Goal: Complete application form

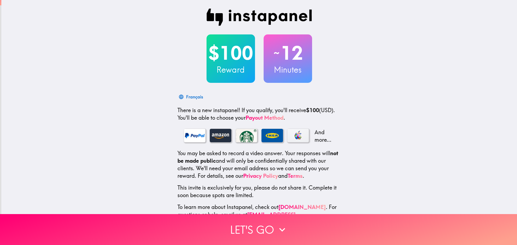
scroll to position [17, 0]
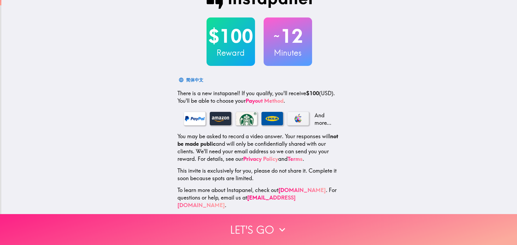
click at [269, 223] on button "Let's go" at bounding box center [258, 229] width 517 height 31
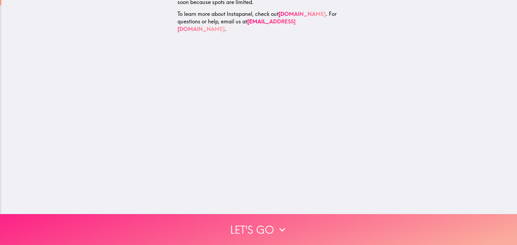
scroll to position [0, 0]
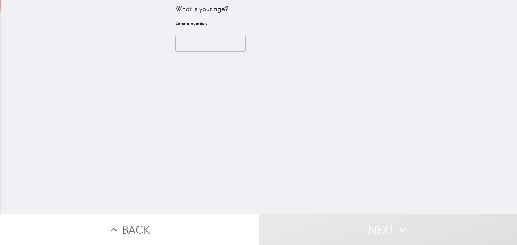
click at [205, 45] on input "number" at bounding box center [210, 43] width 70 height 17
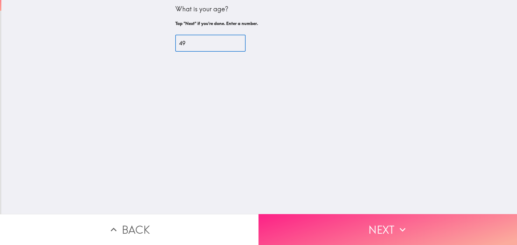
type input "49"
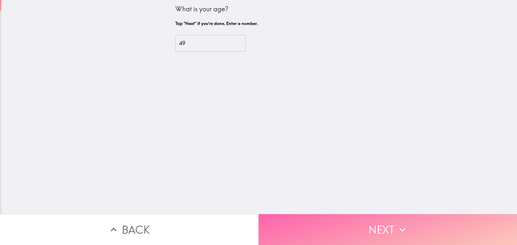
click at [375, 221] on button "Next" at bounding box center [387, 229] width 258 height 31
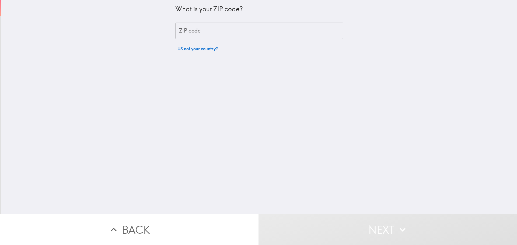
click at [200, 33] on input "ZIP code" at bounding box center [259, 31] width 168 height 17
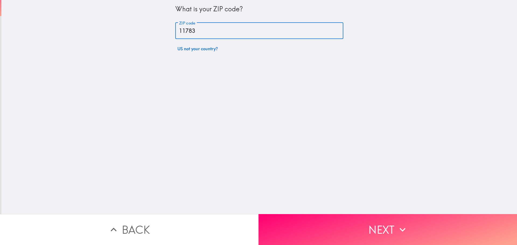
type input "11783"
click at [350, 149] on div "What is your ZIP code? ZIP code 11783 ZIP code US not your country?" at bounding box center [258, 107] width 515 height 214
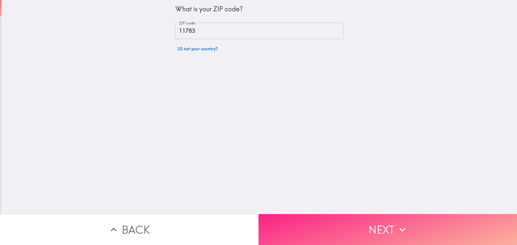
click at [375, 219] on button "Next" at bounding box center [387, 229] width 258 height 31
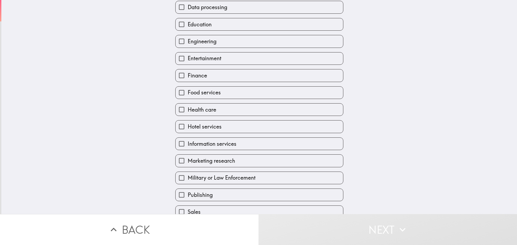
scroll to position [74, 0]
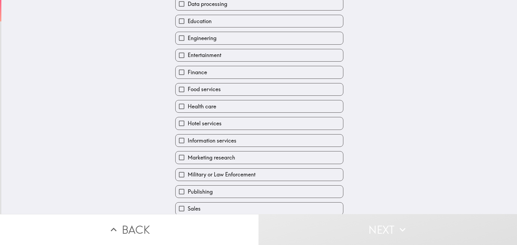
click at [222, 139] on span "Information services" at bounding box center [212, 141] width 49 height 8
click at [188, 139] on input "Information services" at bounding box center [181, 141] width 12 height 12
checkbox input "true"
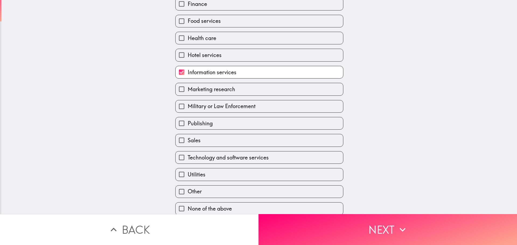
scroll to position [147, 0]
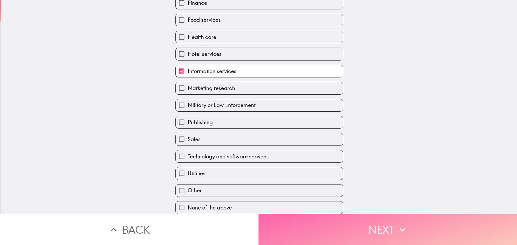
click at [377, 223] on button "Next" at bounding box center [387, 229] width 258 height 31
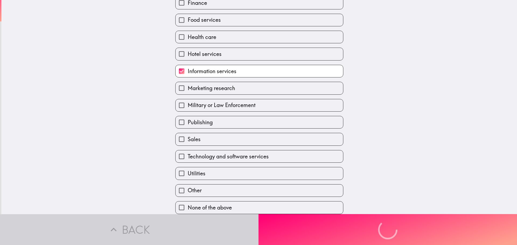
scroll to position [86, 0]
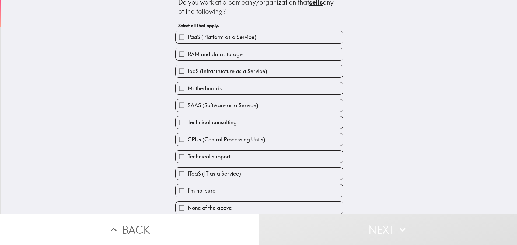
click at [216, 205] on span "None of the above" at bounding box center [210, 208] width 44 height 8
click at [188, 205] on input "None of the above" at bounding box center [181, 208] width 12 height 12
checkbox input "true"
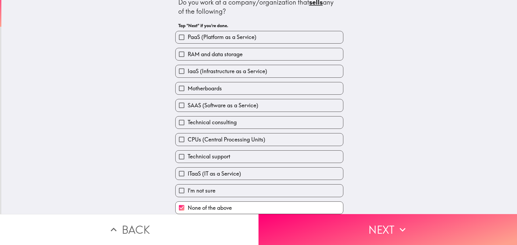
scroll to position [10, 0]
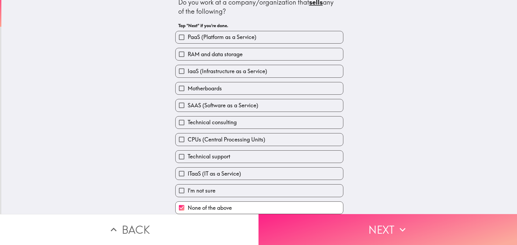
click at [371, 228] on button "Next" at bounding box center [387, 229] width 258 height 31
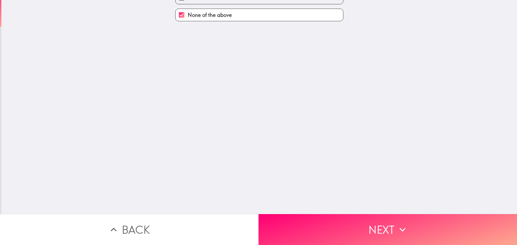
scroll to position [0, 0]
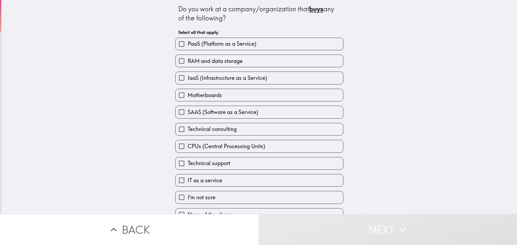
click at [216, 44] on span "PaaS (Platform as a Service)" at bounding box center [222, 44] width 69 height 8
click at [188, 44] on input "PaaS (Platform as a Service)" at bounding box center [181, 44] width 12 height 12
checkbox input "true"
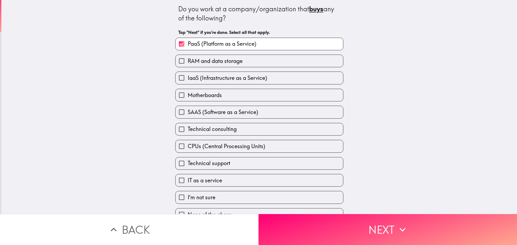
click at [209, 77] on span "IaaS (Infrastructure as a Service)" at bounding box center [227, 78] width 79 height 8
click at [188, 77] on input "IaaS (Infrastructure as a Service)" at bounding box center [181, 78] width 12 height 12
checkbox input "true"
click at [220, 112] on span "SAAS (Software as a Service)" at bounding box center [223, 112] width 71 height 8
click at [188, 112] on input "SAAS (Software as a Service)" at bounding box center [181, 112] width 12 height 12
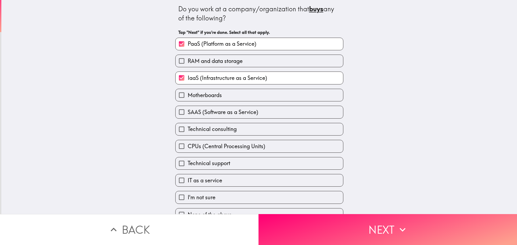
checkbox input "true"
click at [226, 130] on span "Technical consulting" at bounding box center [212, 129] width 49 height 8
click at [188, 130] on input "Technical consulting" at bounding box center [181, 129] width 12 height 12
checkbox input "true"
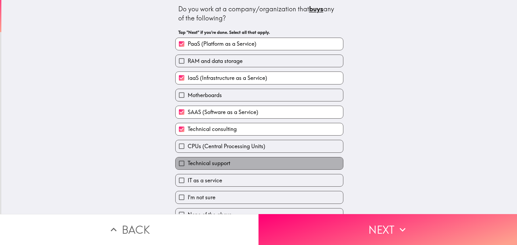
click at [218, 162] on span "Technical support" at bounding box center [209, 164] width 43 height 8
click at [188, 162] on input "Technical support" at bounding box center [181, 163] width 12 height 12
checkbox input "true"
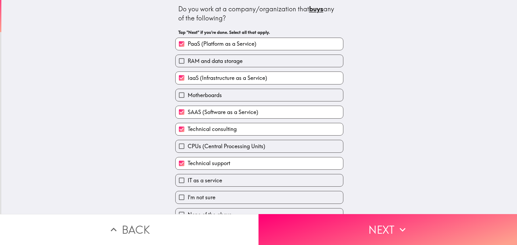
click at [211, 182] on span "IT as a service" at bounding box center [205, 181] width 34 height 8
click at [188, 182] on input "IT as a service" at bounding box center [181, 180] width 12 height 12
checkbox input "true"
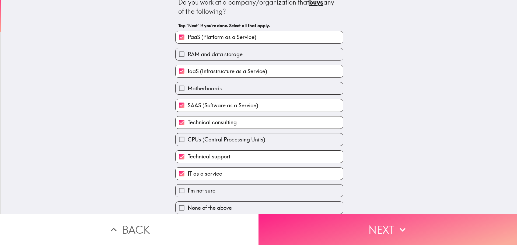
click at [361, 219] on button "Next" at bounding box center [387, 229] width 258 height 31
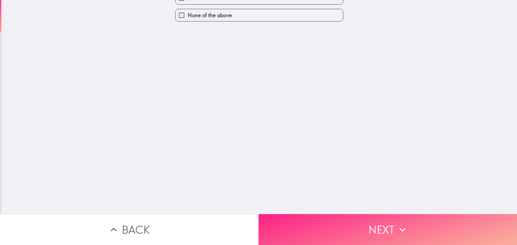
scroll to position [0, 0]
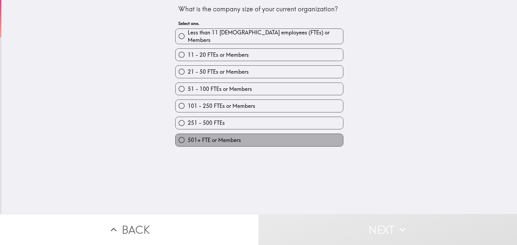
click at [215, 138] on span "501+ FTE or Members" at bounding box center [214, 140] width 53 height 8
click at [188, 138] on input "501+ FTE or Members" at bounding box center [181, 140] width 12 height 12
radio input "true"
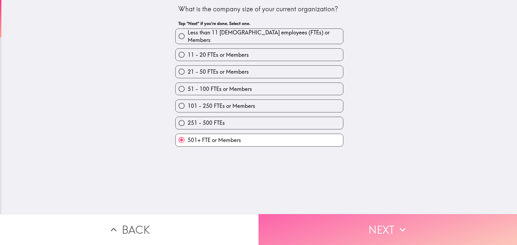
click at [377, 224] on button "Next" at bounding box center [387, 229] width 258 height 31
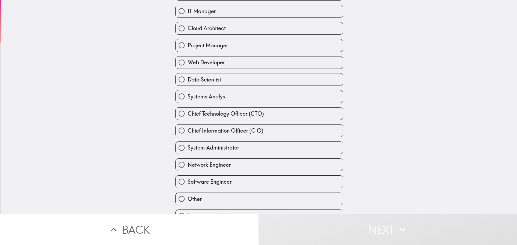
scroll to position [113, 0]
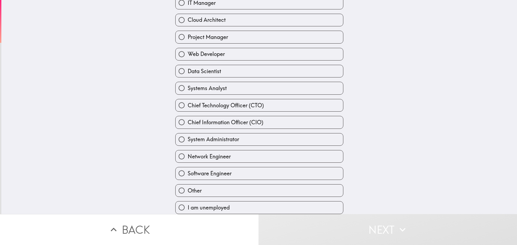
click at [250, 119] on span "Chief Information Officer (CIO)" at bounding box center [226, 123] width 76 height 8
click at [188, 116] on input "Chief Information Officer (CIO)" at bounding box center [181, 122] width 12 height 12
radio input "true"
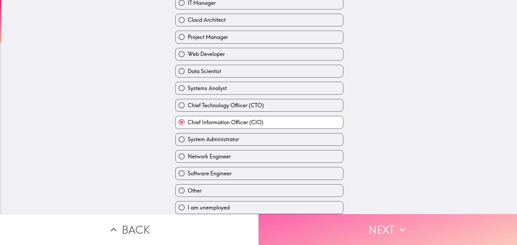
click at [378, 220] on button "Next" at bounding box center [387, 229] width 258 height 31
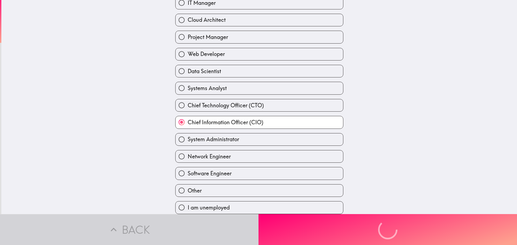
scroll to position [19, 0]
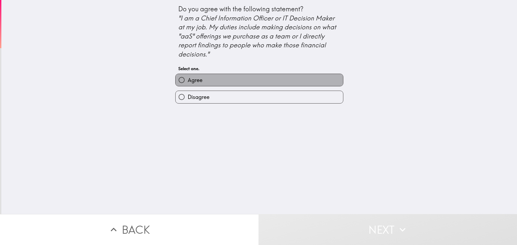
click at [192, 80] on span "Agree" at bounding box center [195, 80] width 15 height 8
click at [188, 80] on input "Agree" at bounding box center [181, 80] width 12 height 12
radio input "true"
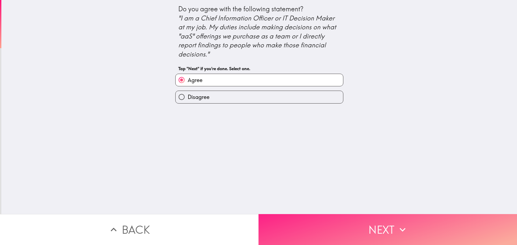
click at [374, 227] on button "Next" at bounding box center [387, 229] width 258 height 31
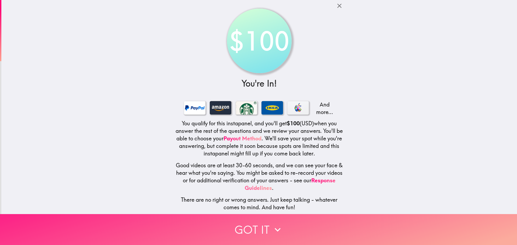
click at [258, 223] on button "Got it" at bounding box center [258, 229] width 517 height 31
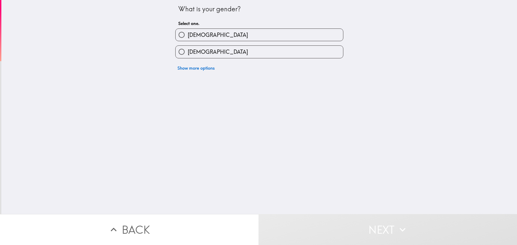
click at [180, 35] on input "Male" at bounding box center [181, 35] width 12 height 12
radio input "true"
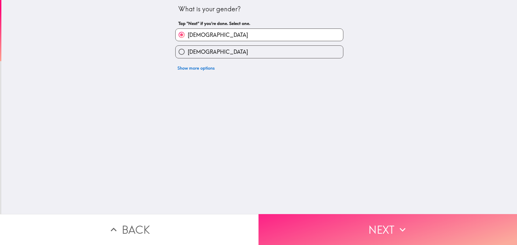
click at [375, 225] on button "Next" at bounding box center [387, 229] width 258 height 31
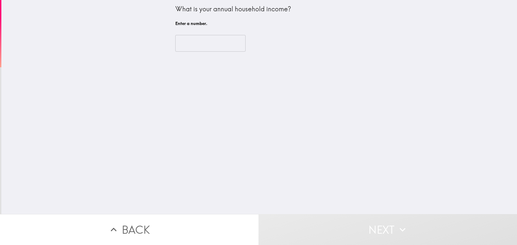
click at [193, 40] on input "number" at bounding box center [210, 43] width 70 height 17
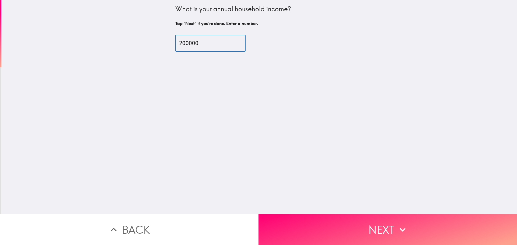
type input "200000"
click at [310, 96] on div "What is your annual household income? Tap "Next" if you're done. Enter a number…" at bounding box center [258, 107] width 515 height 214
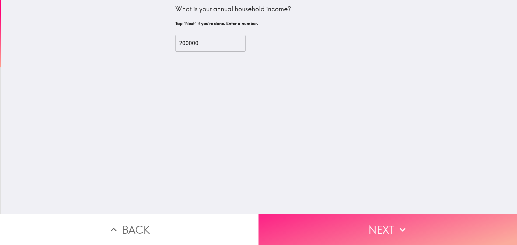
drag, startPoint x: 388, startPoint y: 210, endPoint x: 387, endPoint y: 212, distance: 2.9
click at [388, 210] on div "What is your annual household income? Tap "Next" if you're done. Enter a number…" at bounding box center [258, 107] width 515 height 214
click at [385, 217] on button "Next" at bounding box center [387, 229] width 258 height 31
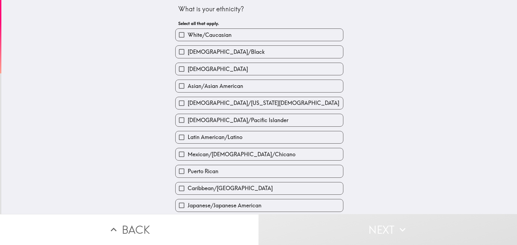
click at [202, 28] on div "White/Caucasian" at bounding box center [257, 32] width 172 height 17
click at [198, 34] on span "White/Caucasian" at bounding box center [210, 35] width 44 height 8
click at [188, 34] on input "White/Caucasian" at bounding box center [181, 35] width 12 height 12
checkbox input "true"
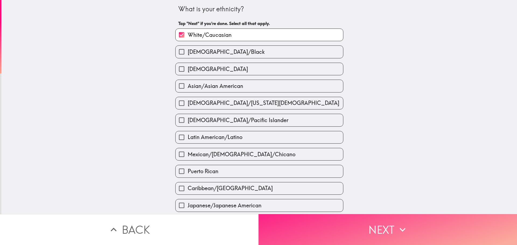
click at [396, 226] on icon "button" at bounding box center [402, 230] width 12 height 12
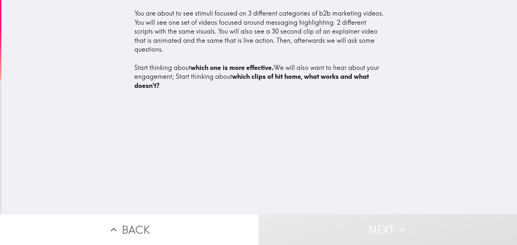
drag, startPoint x: 174, startPoint y: 14, endPoint x: 259, endPoint y: 16, distance: 84.8
click at [259, 16] on div "You are about to see stimuli focused on 3 different categories of b2b marketing…" at bounding box center [259, 49] width 250 height 81
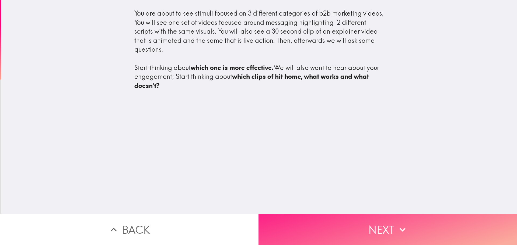
click at [378, 228] on button "Next" at bounding box center [387, 229] width 258 height 31
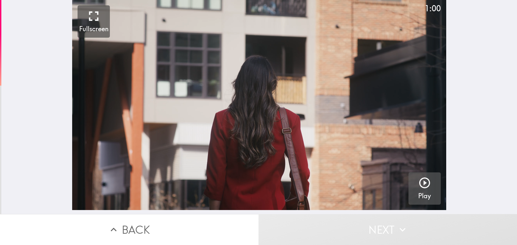
click at [422, 184] on icon "button" at bounding box center [424, 183] width 13 height 13
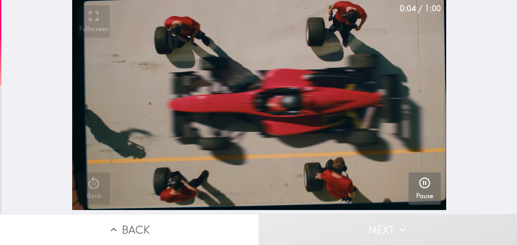
click at [257, 142] on video "button" at bounding box center [259, 105] width 374 height 210
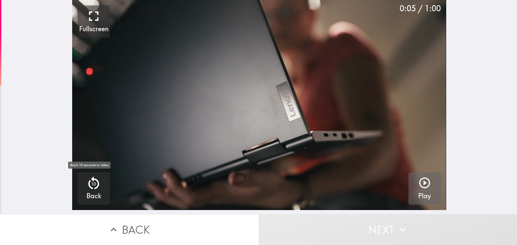
click at [86, 187] on icon "button" at bounding box center [94, 183] width 16 height 16
click at [420, 183] on icon "button" at bounding box center [424, 183] width 11 height 11
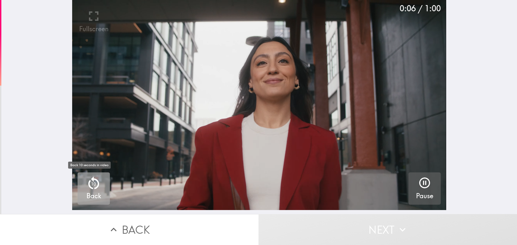
click at [96, 187] on icon "button" at bounding box center [94, 183] width 16 height 16
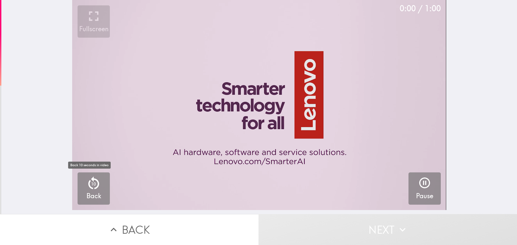
click at [92, 187] on p "10" at bounding box center [93, 184] width 5 height 6
click at [103, 181] on button "10 Back" at bounding box center [94, 189] width 32 height 32
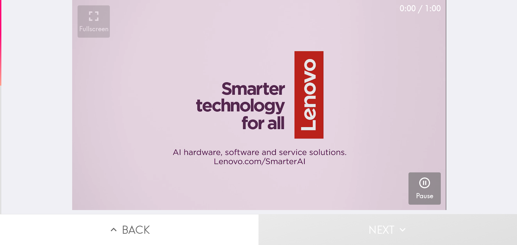
click at [196, 134] on video "button" at bounding box center [259, 105] width 374 height 210
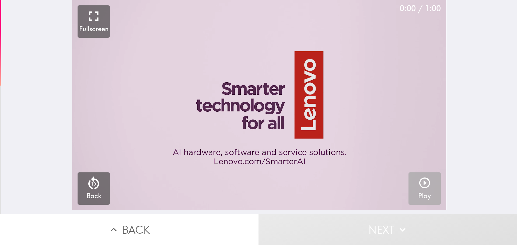
click at [423, 182] on icon "button" at bounding box center [424, 183] width 13 height 13
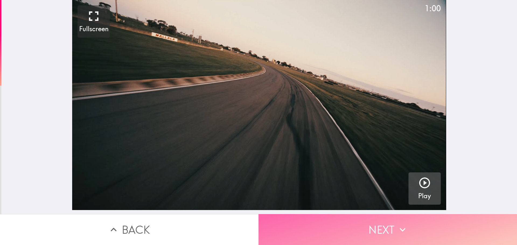
click at [349, 220] on button "Next" at bounding box center [387, 229] width 258 height 31
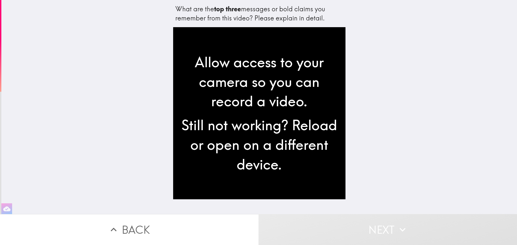
drag, startPoint x: 172, startPoint y: 9, endPoint x: 289, endPoint y: 18, distance: 116.9
click at [289, 18] on div "What are the top three messages or bold claims you remember from this video? Pl…" at bounding box center [259, 14] width 168 height 18
click at [130, 222] on button "Back" at bounding box center [129, 229] width 258 height 31
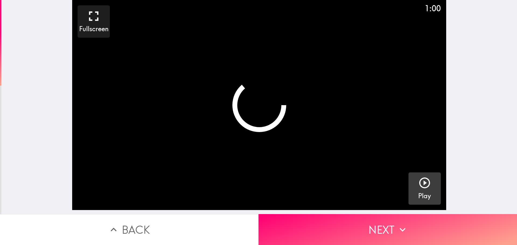
click at [418, 186] on icon "button" at bounding box center [424, 183] width 13 height 13
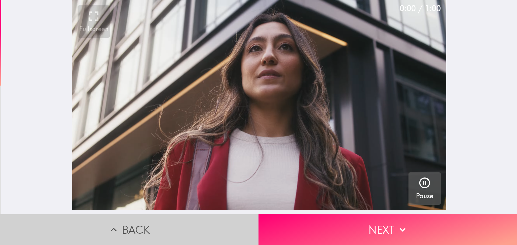
click at [141, 229] on button "Back" at bounding box center [129, 229] width 258 height 31
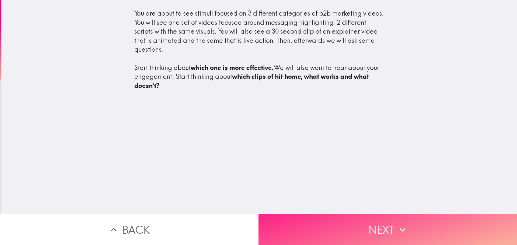
click at [383, 231] on button "Next" at bounding box center [387, 229] width 258 height 31
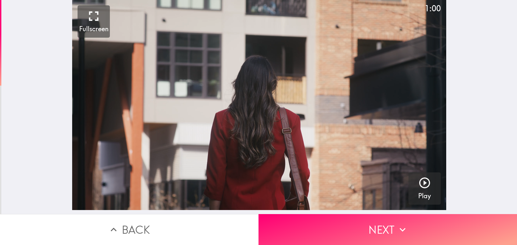
click at [271, 133] on video "button" at bounding box center [259, 105] width 374 height 210
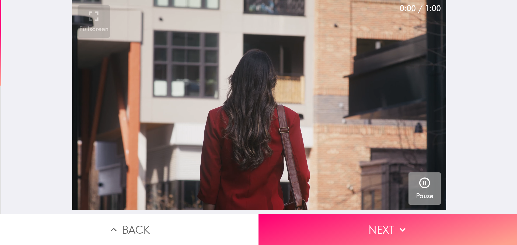
click at [418, 182] on icon "button" at bounding box center [424, 183] width 13 height 13
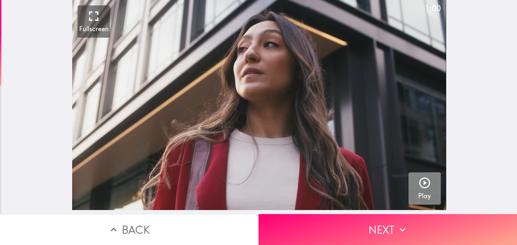
click at [423, 184] on icon "button" at bounding box center [424, 183] width 13 height 13
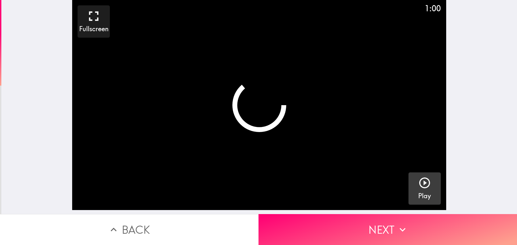
click at [412, 181] on button "Play" at bounding box center [424, 189] width 32 height 32
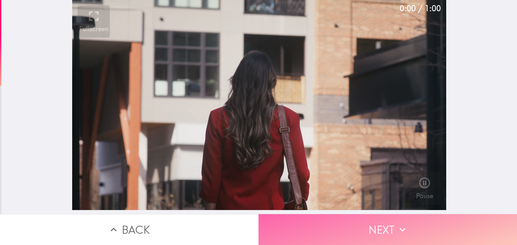
click at [386, 219] on button "Next" at bounding box center [387, 229] width 258 height 31
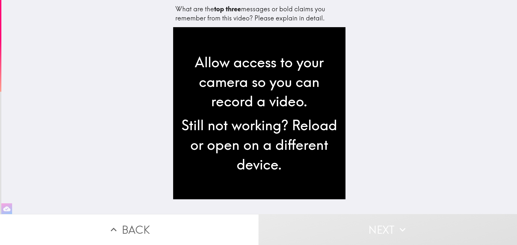
click at [136, 223] on button "Back" at bounding box center [129, 229] width 258 height 31
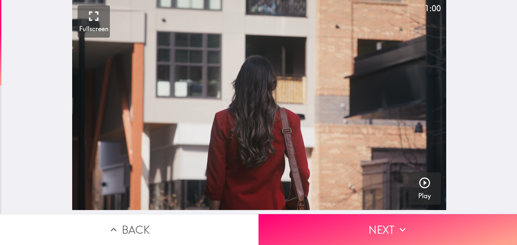
click at [122, 228] on button "Back" at bounding box center [129, 229] width 258 height 31
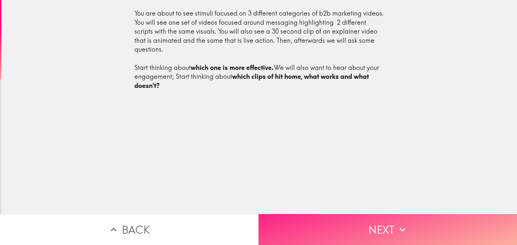
click at [386, 227] on button "Next" at bounding box center [387, 229] width 258 height 31
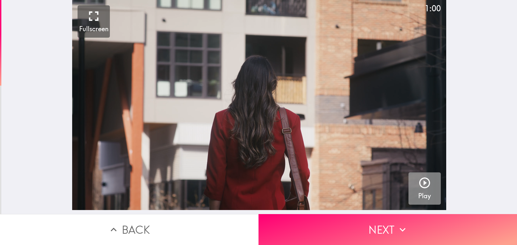
click at [426, 191] on div "button" at bounding box center [424, 184] width 13 height 15
click at [409, 180] on button "Play" at bounding box center [424, 189] width 32 height 32
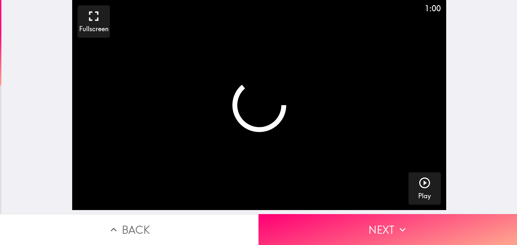
click at [467, 115] on div "1:00 Fullscreen Play" at bounding box center [258, 107] width 515 height 214
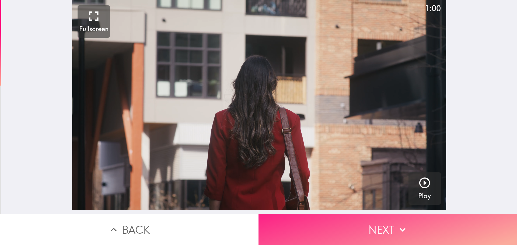
click at [383, 224] on button "Next" at bounding box center [387, 229] width 258 height 31
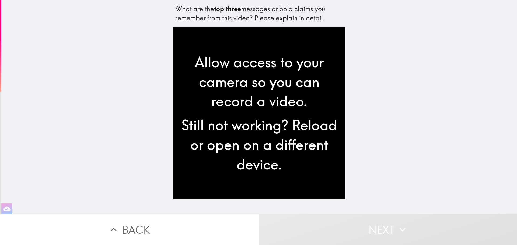
click at [129, 234] on button "Back" at bounding box center [129, 229] width 258 height 31
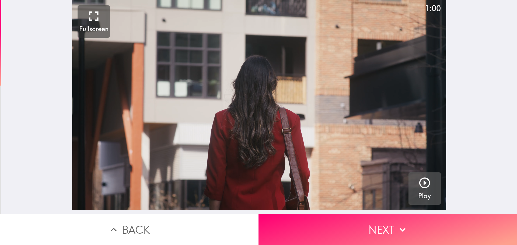
click at [421, 177] on icon "button" at bounding box center [424, 183] width 13 height 13
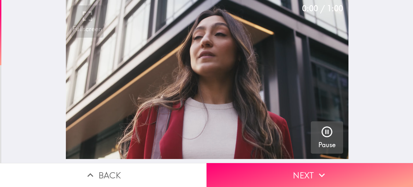
click at [188, 44] on video "button" at bounding box center [207, 79] width 283 height 159
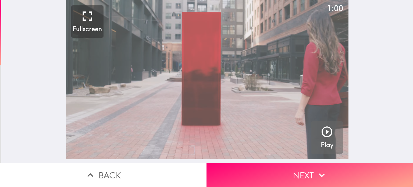
click at [189, 61] on video "button" at bounding box center [207, 79] width 283 height 159
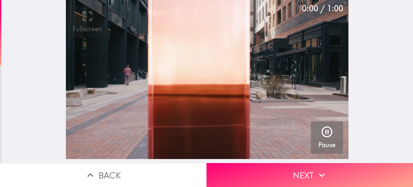
click at [324, 131] on icon "button" at bounding box center [327, 131] width 13 height 13
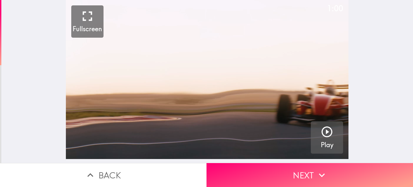
click at [323, 133] on icon "button" at bounding box center [327, 132] width 11 height 11
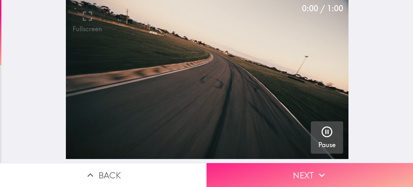
click at [305, 168] on button "Next" at bounding box center [310, 175] width 207 height 24
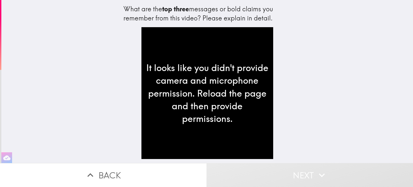
click at [90, 173] on icon "button" at bounding box center [90, 175] width 6 height 4
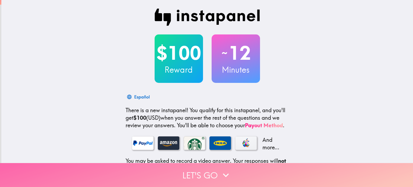
click at [207, 168] on button "Let's go" at bounding box center [206, 175] width 413 height 24
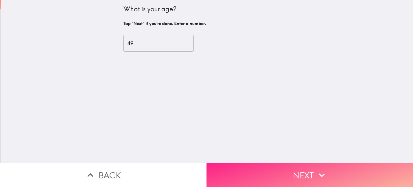
click at [297, 167] on button "Next" at bounding box center [310, 175] width 207 height 24
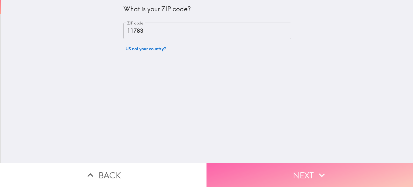
click at [296, 168] on button "Next" at bounding box center [310, 175] width 207 height 24
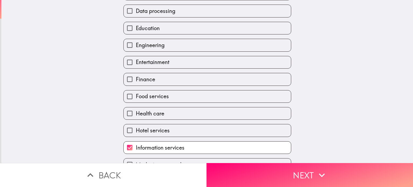
scroll to position [145, 0]
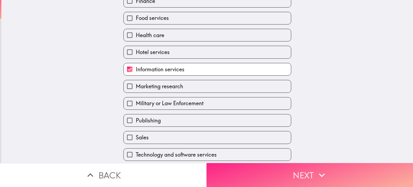
click at [308, 172] on button "Next" at bounding box center [310, 175] width 207 height 24
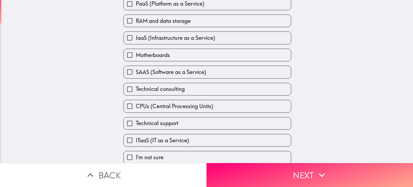
scroll to position [61, 0]
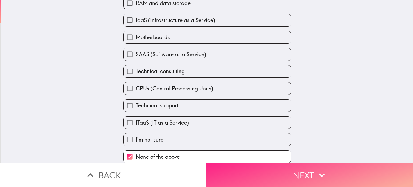
click at [290, 172] on button "Next" at bounding box center [310, 175] width 207 height 24
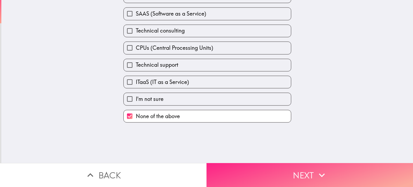
scroll to position [0, 0]
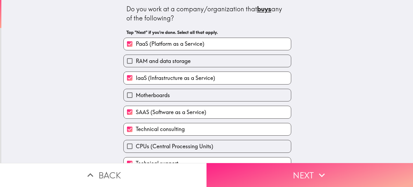
click at [290, 172] on button "Next" at bounding box center [310, 175] width 207 height 24
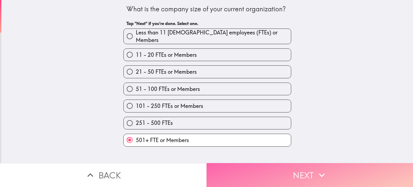
click at [290, 172] on button "Next" at bounding box center [310, 175] width 207 height 24
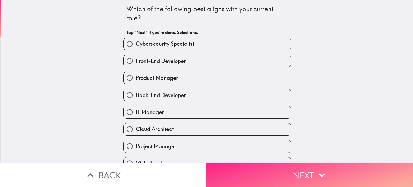
click at [290, 172] on button "Next" at bounding box center [310, 175] width 207 height 24
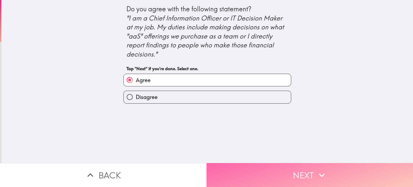
click at [290, 172] on button "Next" at bounding box center [310, 175] width 207 height 24
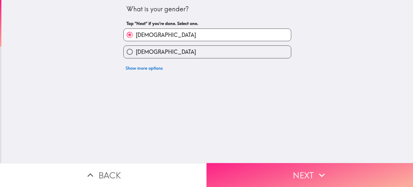
click at [290, 172] on button "Next" at bounding box center [310, 175] width 207 height 24
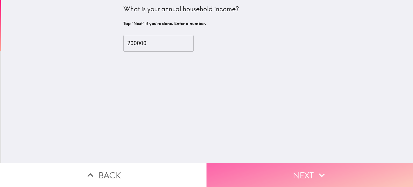
click at [290, 172] on button "Next" at bounding box center [310, 175] width 207 height 24
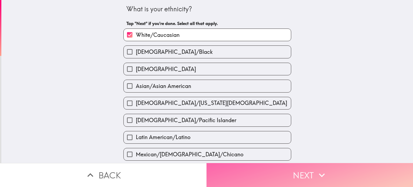
click at [290, 172] on button "Next" at bounding box center [310, 175] width 207 height 24
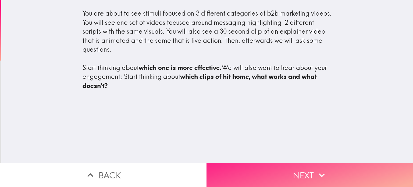
click at [316, 172] on icon "button" at bounding box center [322, 175] width 12 height 12
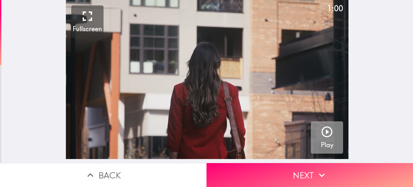
click at [324, 132] on icon "button" at bounding box center [327, 132] width 11 height 11
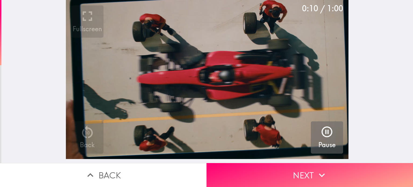
click at [192, 111] on video "button" at bounding box center [207, 79] width 283 height 159
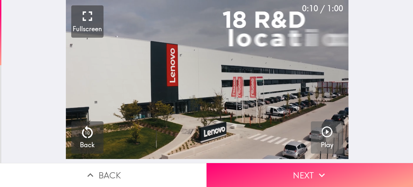
click at [324, 136] on icon "button" at bounding box center [327, 132] width 11 height 11
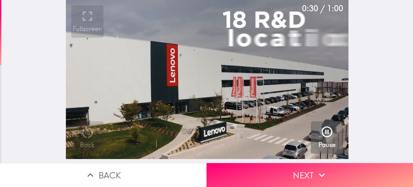
click at [241, 102] on video "button" at bounding box center [207, 79] width 283 height 159
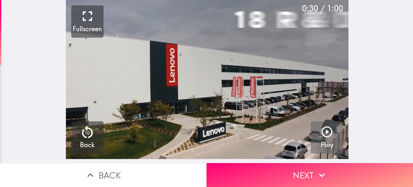
click at [333, 138] on button "Play" at bounding box center [327, 137] width 32 height 32
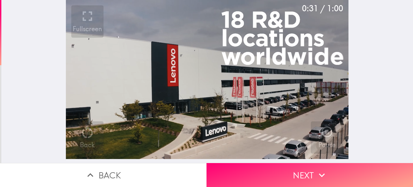
click at [225, 128] on video "button" at bounding box center [207, 79] width 283 height 159
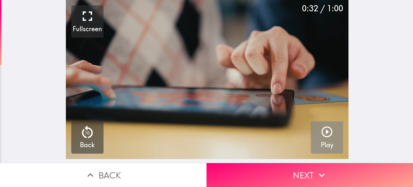
click at [321, 131] on icon "button" at bounding box center [327, 131] width 13 height 13
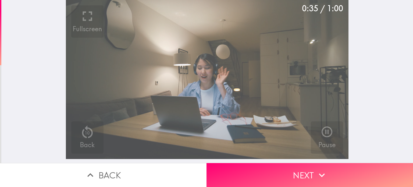
click at [213, 93] on video "button" at bounding box center [207, 79] width 283 height 159
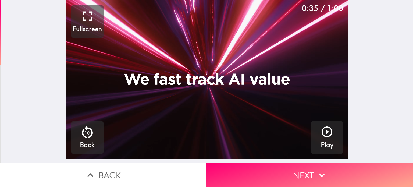
click at [285, 148] on video "button" at bounding box center [207, 79] width 283 height 159
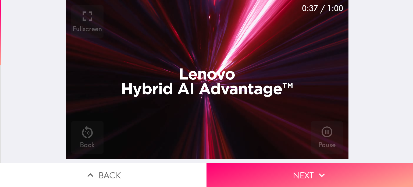
drag, startPoint x: 264, startPoint y: 129, endPoint x: 246, endPoint y: 132, distance: 18.2
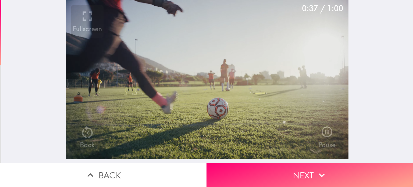
click at [264, 129] on video "button" at bounding box center [207, 79] width 283 height 159
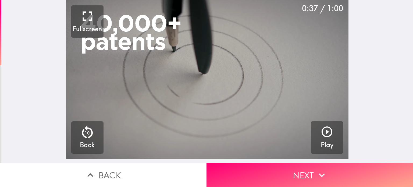
click at [241, 117] on video "button" at bounding box center [207, 79] width 283 height 159
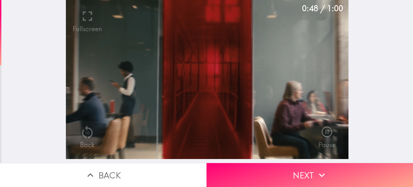
click at [240, 111] on video "button" at bounding box center [207, 79] width 283 height 159
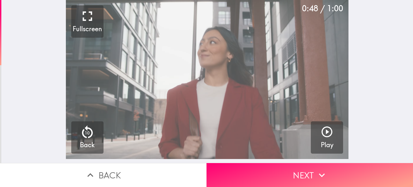
click at [238, 100] on video "button" at bounding box center [207, 79] width 283 height 159
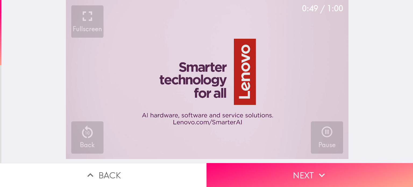
click at [238, 100] on video "button" at bounding box center [207, 79] width 283 height 159
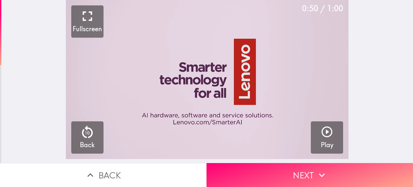
click at [190, 80] on video "button" at bounding box center [207, 79] width 283 height 159
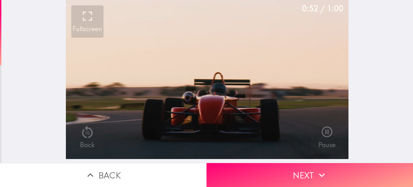
click at [190, 80] on video "button" at bounding box center [207, 79] width 283 height 159
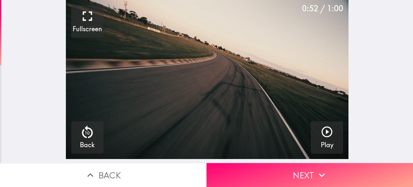
click at [151, 113] on video "button" at bounding box center [207, 79] width 283 height 159
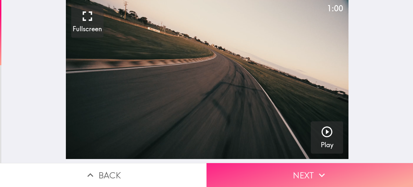
click at [284, 170] on button "Next" at bounding box center [310, 175] width 207 height 24
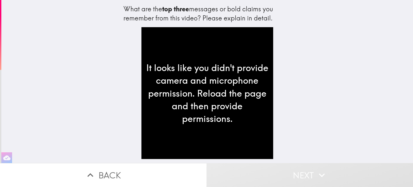
drag, startPoint x: 120, startPoint y: 9, endPoint x: 188, endPoint y: 10, distance: 68.6
click at [188, 10] on div "What are the top three messages or bold claims you remember from this video? Pl…" at bounding box center [208, 14] width 168 height 18
click at [97, 111] on div "What are the top three messages or bold claims you remember from this video? Pl…" at bounding box center [207, 81] width 412 height 163
click at [171, 65] on div "It looks like you didn't provide camera and microphone permission. Reload the p…" at bounding box center [208, 93] width 132 height 132
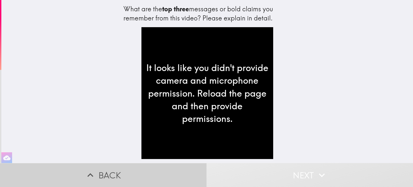
click at [96, 167] on button "Back" at bounding box center [103, 175] width 207 height 24
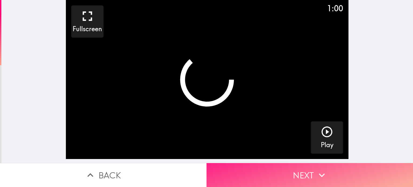
click at [296, 168] on button "Next" at bounding box center [310, 175] width 207 height 24
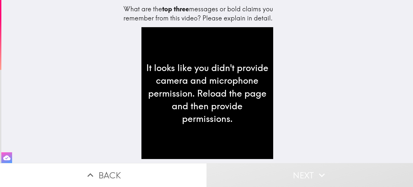
click at [6, 155] on icon "button" at bounding box center [6, 157] width 7 height 5
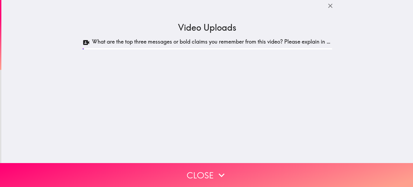
click at [83, 49] on div at bounding box center [83, 48] width 1 height 1
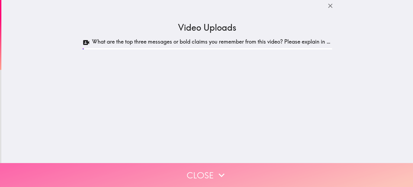
click at [193, 163] on button "Close" at bounding box center [206, 175] width 413 height 24
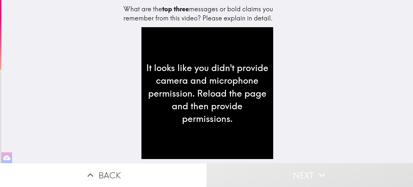
drag, startPoint x: 134, startPoint y: 9, endPoint x: 147, endPoint y: 8, distance: 13.8
click at [138, 8] on div "What are the top three messages or bold claims you remember from this video? Pl…" at bounding box center [208, 14] width 168 height 18
click at [76, 129] on div "What are the top three messages or bold claims you remember from this video? Pl…" at bounding box center [207, 81] width 412 height 163
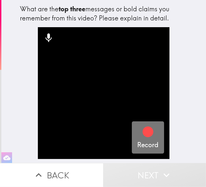
click at [144, 129] on icon "button" at bounding box center [148, 132] width 11 height 11
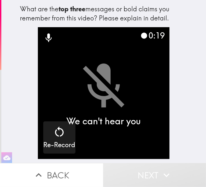
click at [45, 36] on icon at bounding box center [48, 38] width 6 height 9
click at [86, 89] on video "button" at bounding box center [104, 93] width 132 height 132
click at [45, 41] on icon at bounding box center [48, 38] width 11 height 11
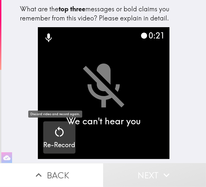
click at [55, 138] on icon "button" at bounding box center [59, 131] width 13 height 13
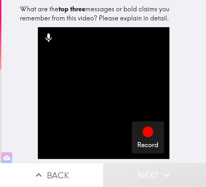
click at [45, 38] on icon at bounding box center [48, 38] width 6 height 9
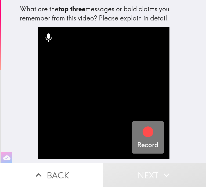
click at [144, 127] on icon "button" at bounding box center [148, 132] width 11 height 11
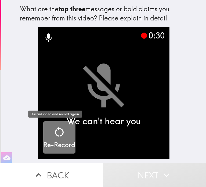
click at [56, 137] on icon "button" at bounding box center [59, 131] width 13 height 13
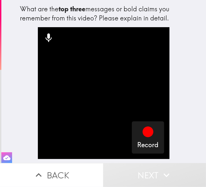
click at [5, 155] on icon "button" at bounding box center [6, 157] width 7 height 5
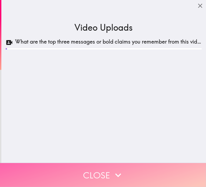
click at [107, 173] on button "Close" at bounding box center [103, 175] width 206 height 24
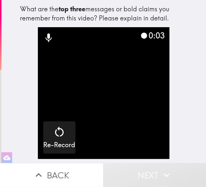
click at [45, 37] on icon at bounding box center [48, 38] width 6 height 9
click at [43, 37] on icon at bounding box center [48, 38] width 11 height 11
click at [152, 35] on div "0:05" at bounding box center [153, 35] width 24 height 11
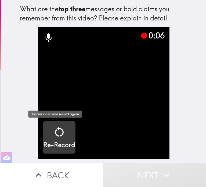
click at [53, 137] on icon "button" at bounding box center [59, 131] width 13 height 13
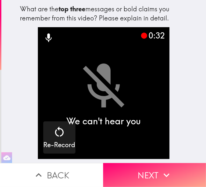
click at [134, 79] on video "button" at bounding box center [104, 93] width 132 height 132
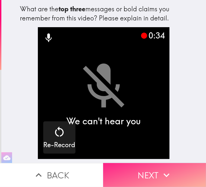
click at [141, 169] on button "Next" at bounding box center [154, 175] width 103 height 24
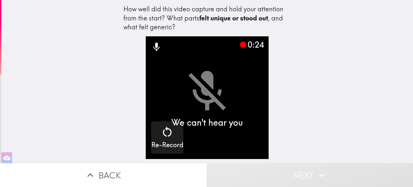
click at [118, 172] on button "Back" at bounding box center [103, 175] width 207 height 24
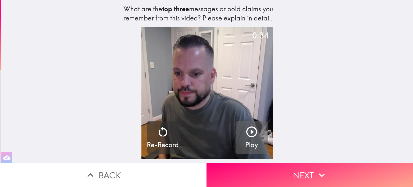
click at [206, 137] on icon "button" at bounding box center [252, 132] width 11 height 11
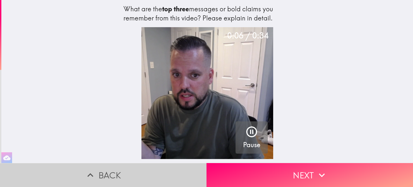
click at [104, 169] on button "Back" at bounding box center [103, 175] width 207 height 24
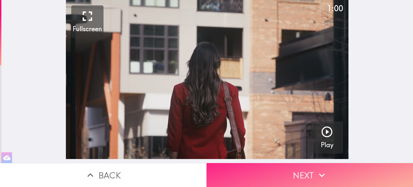
click at [206, 170] on button "Next" at bounding box center [310, 175] width 207 height 24
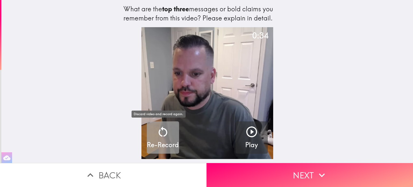
click at [162, 136] on icon "button" at bounding box center [163, 131] width 13 height 13
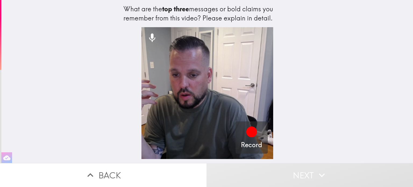
click at [149, 36] on icon at bounding box center [152, 38] width 6 height 9
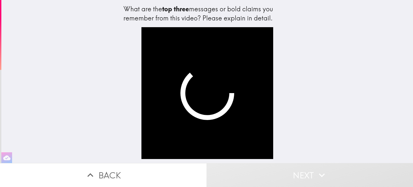
click at [216, 72] on video "button" at bounding box center [208, 93] width 132 height 132
click at [141, 168] on button "Back" at bounding box center [103, 175] width 207 height 24
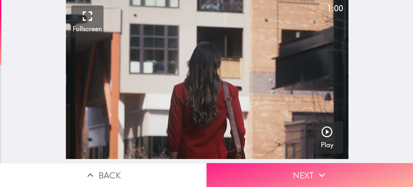
click at [303, 171] on button "Next" at bounding box center [310, 175] width 207 height 24
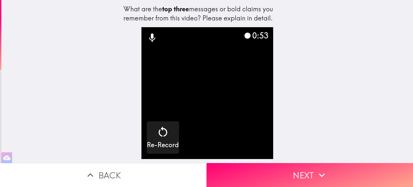
click at [183, 95] on video "button" at bounding box center [208, 93] width 132 height 132
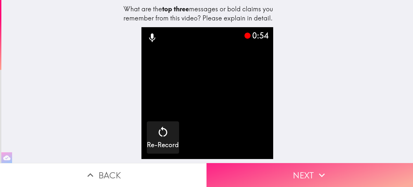
click at [307, 167] on button "Next" at bounding box center [310, 175] width 207 height 24
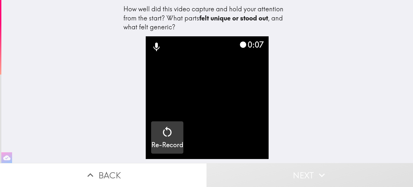
click at [166, 132] on icon "button" at bounding box center [167, 131] width 13 height 13
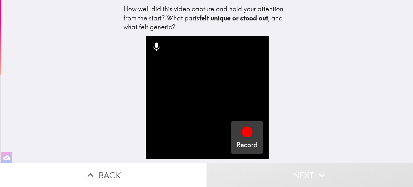
click at [244, 133] on icon "button" at bounding box center [247, 132] width 11 height 11
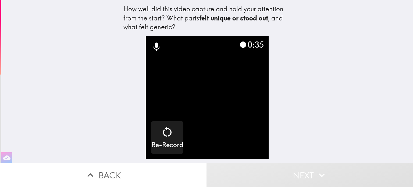
click at [248, 114] on video "button" at bounding box center [207, 97] width 123 height 123
click at [174, 28] on div "How well did this video capture and hold your attention from the start? What pa…" at bounding box center [208, 18] width 168 height 27
click at [175, 24] on div "How well did this video capture and hold your attention from the start? What pa…" at bounding box center [208, 18] width 168 height 27
click at [215, 95] on video "button" at bounding box center [207, 97] width 123 height 123
click at [311, 159] on div "How well did this video capture and hold your attention from the start? What pa…" at bounding box center [206, 93] width 413 height 187
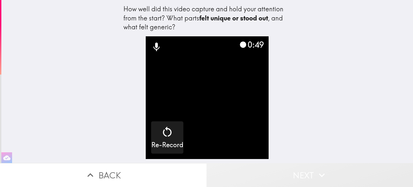
click at [312, 169] on button "Next" at bounding box center [310, 175] width 207 height 24
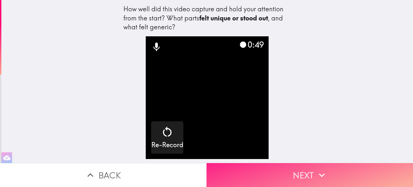
click at [294, 170] on button "Next" at bounding box center [310, 175] width 207 height 24
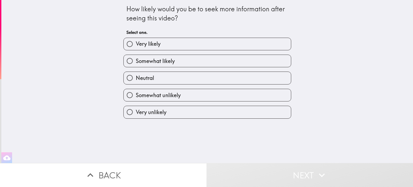
click at [152, 44] on span "Very likely" at bounding box center [148, 44] width 25 height 8
click at [136, 44] on input "Very likely" at bounding box center [130, 44] width 12 height 12
radio input "true"
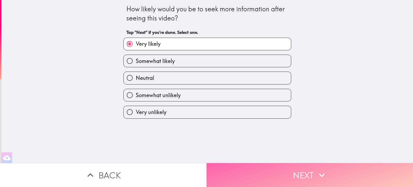
click at [299, 173] on button "Next" at bounding box center [310, 175] width 207 height 24
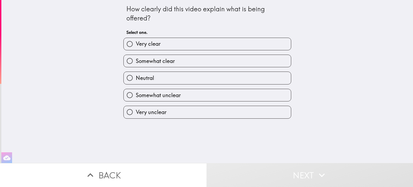
click at [139, 44] on span "Very clear" at bounding box center [148, 44] width 25 height 8
click at [136, 44] on input "Very clear" at bounding box center [130, 44] width 12 height 12
radio input "true"
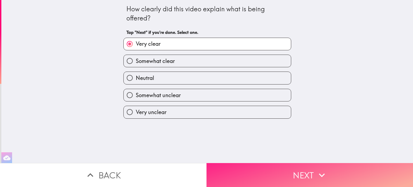
click at [305, 169] on button "Next" at bounding box center [310, 175] width 207 height 24
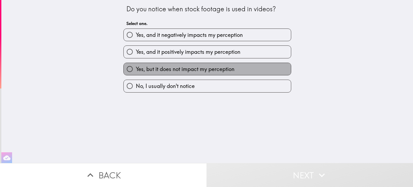
click at [174, 66] on span "Yes, but it does not impact my perception" at bounding box center [185, 69] width 99 height 8
click at [136, 66] on input "Yes, but it does not impact my perception" at bounding box center [130, 69] width 12 height 12
radio input "true"
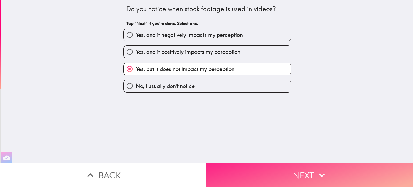
click at [303, 171] on button "Next" at bounding box center [310, 175] width 207 height 24
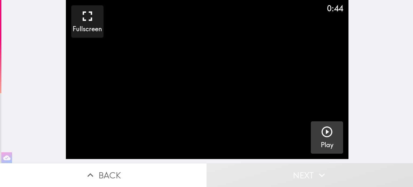
click at [321, 133] on icon "button" at bounding box center [327, 131] width 13 height 13
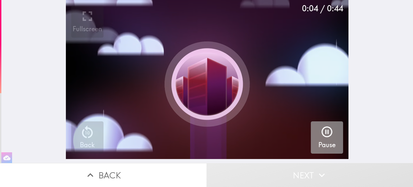
click at [321, 133] on icon "button" at bounding box center [327, 131] width 13 height 13
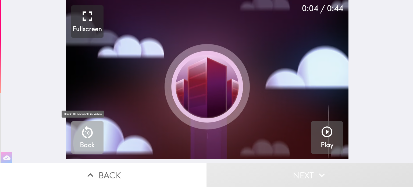
click at [82, 127] on icon "button" at bounding box center [87, 131] width 11 height 13
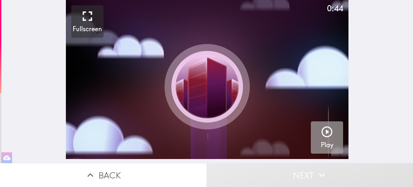
click at [321, 140] on div "button" at bounding box center [327, 132] width 13 height 15
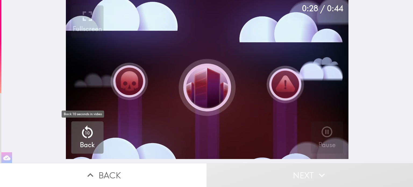
click at [85, 135] on p "10" at bounding box center [87, 133] width 5 height 6
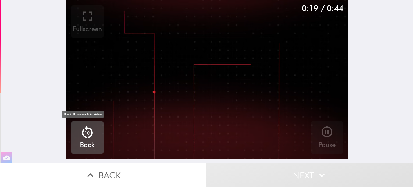
click at [85, 133] on p "10" at bounding box center [87, 133] width 5 height 6
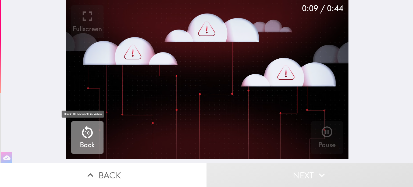
click at [85, 133] on p "10" at bounding box center [87, 133] width 5 height 6
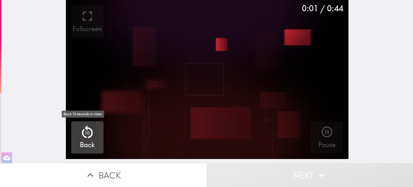
click at [85, 131] on p "10" at bounding box center [87, 133] width 5 height 6
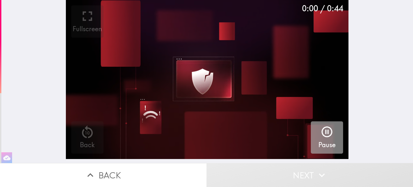
click at [324, 134] on icon "button" at bounding box center [327, 132] width 11 height 11
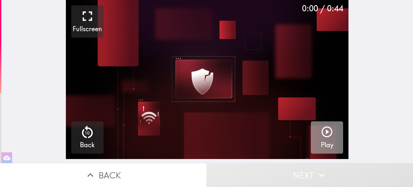
click at [323, 136] on icon "button" at bounding box center [327, 131] width 13 height 13
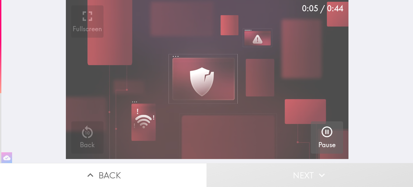
click at [222, 101] on video "button" at bounding box center [207, 79] width 283 height 159
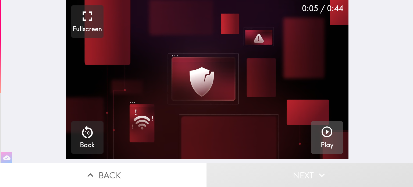
click at [328, 137] on icon "button" at bounding box center [327, 131] width 13 height 13
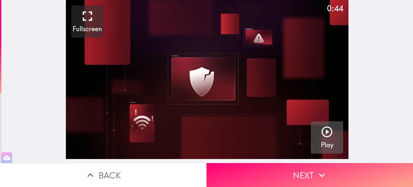
click at [324, 133] on icon "button" at bounding box center [327, 131] width 13 height 13
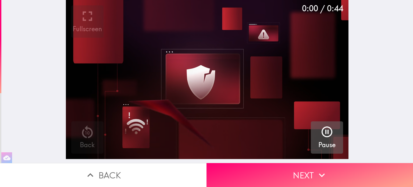
click at [324, 133] on icon "button" at bounding box center [327, 132] width 11 height 11
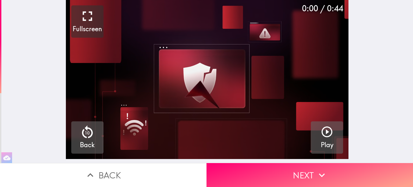
click at [80, 133] on icon "button" at bounding box center [87, 132] width 16 height 16
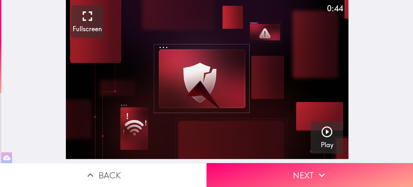
click at [316, 141] on button "Play" at bounding box center [327, 137] width 32 height 32
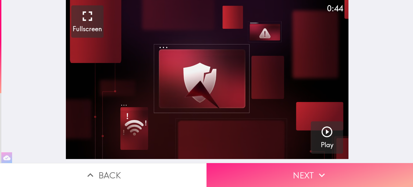
click at [303, 173] on button "Next" at bounding box center [310, 175] width 207 height 24
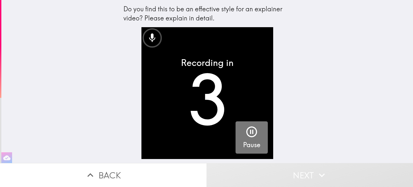
click at [245, 131] on icon "button" at bounding box center [251, 131] width 13 height 13
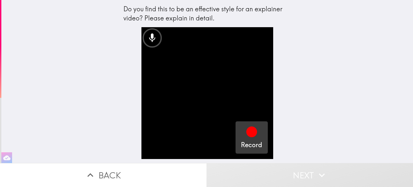
click at [251, 130] on icon "button" at bounding box center [252, 132] width 11 height 11
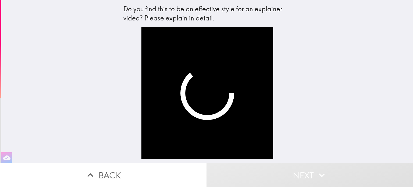
click at [248, 134] on video "button" at bounding box center [208, 93] width 132 height 132
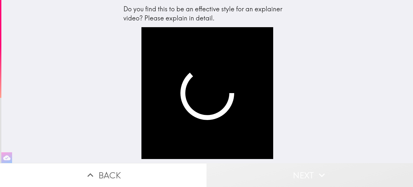
click at [297, 174] on button "Next" at bounding box center [310, 175] width 207 height 24
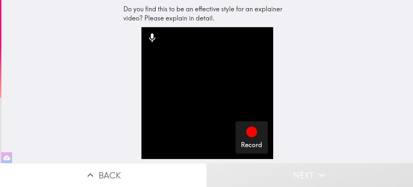
click at [142, 164] on button "Back" at bounding box center [103, 175] width 207 height 24
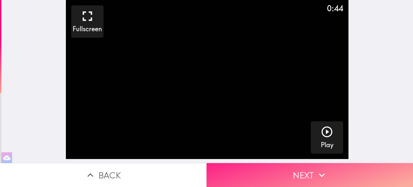
click at [292, 174] on button "Next" at bounding box center [310, 175] width 207 height 24
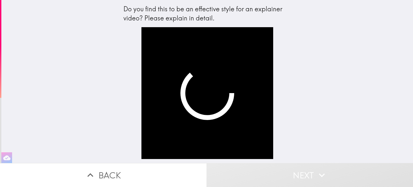
click at [129, 166] on button "Back" at bounding box center [103, 175] width 207 height 24
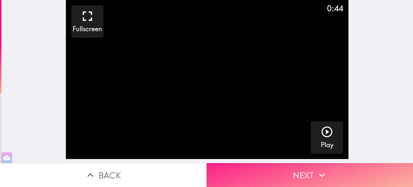
click at [295, 174] on button "Next" at bounding box center [310, 175] width 207 height 24
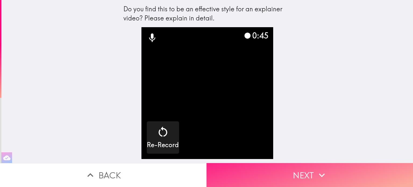
click at [311, 168] on button "Next" at bounding box center [310, 175] width 207 height 24
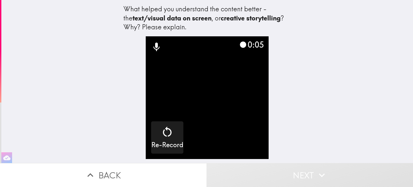
click at [216, 129] on video "button" at bounding box center [207, 97] width 123 height 123
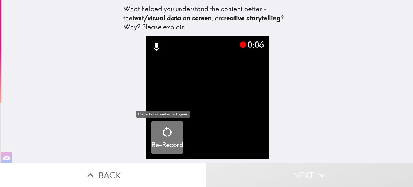
click at [174, 137] on div "Re-Record" at bounding box center [168, 137] width 32 height 24
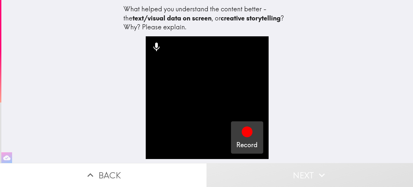
click at [249, 134] on icon "button" at bounding box center [247, 131] width 13 height 13
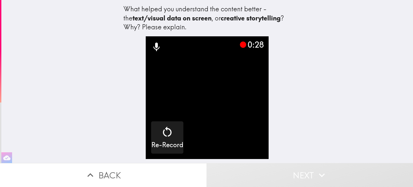
click at [323, 80] on div "What helped you understand the content better - the text/visual data on screen …" at bounding box center [207, 81] width 412 height 163
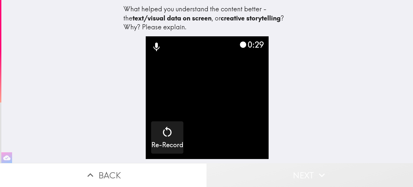
click at [303, 167] on button "Next" at bounding box center [310, 175] width 207 height 24
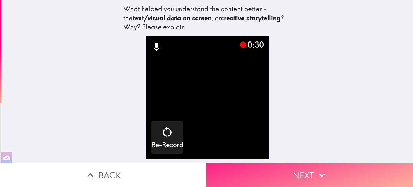
click at [301, 169] on button "Next" at bounding box center [310, 175] width 207 height 24
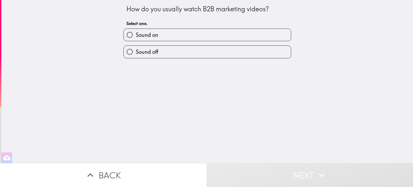
click at [147, 36] on span "Sound on" at bounding box center [147, 35] width 22 height 8
click at [136, 36] on input "Sound on" at bounding box center [130, 35] width 12 height 12
radio input "true"
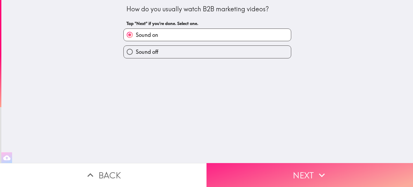
click at [282, 166] on button "Next" at bounding box center [310, 175] width 207 height 24
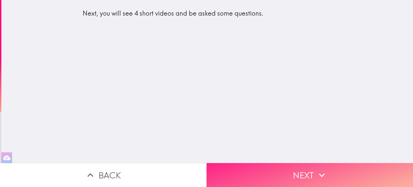
click at [303, 168] on button "Next" at bounding box center [310, 175] width 207 height 24
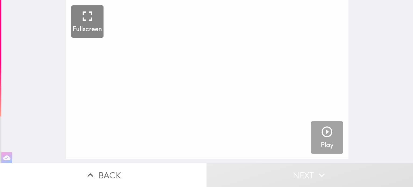
click at [324, 135] on icon "button" at bounding box center [327, 131] width 13 height 13
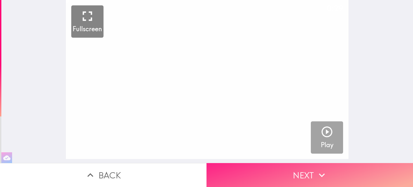
click at [302, 172] on button "Next" at bounding box center [310, 175] width 207 height 24
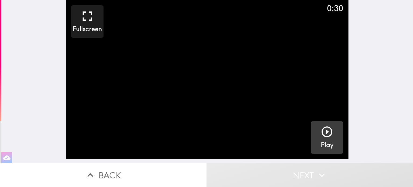
click at [329, 136] on icon "button" at bounding box center [327, 131] width 13 height 13
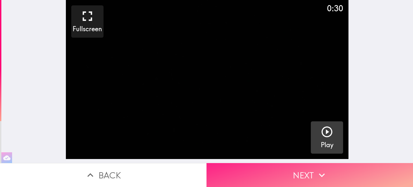
click at [316, 169] on icon "button" at bounding box center [322, 175] width 12 height 12
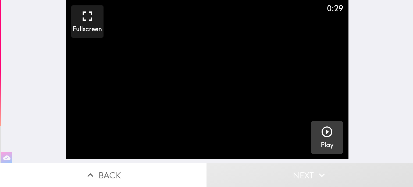
click at [331, 136] on button "Play" at bounding box center [327, 137] width 32 height 32
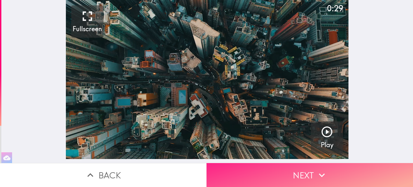
click at [301, 172] on button "Next" at bounding box center [310, 175] width 207 height 24
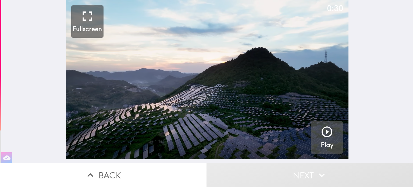
click at [321, 137] on icon "button" at bounding box center [327, 131] width 13 height 13
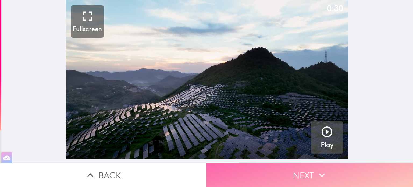
click at [306, 167] on button "Next" at bounding box center [310, 175] width 207 height 24
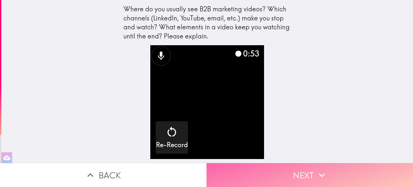
click at [301, 169] on button "Next" at bounding box center [310, 175] width 207 height 24
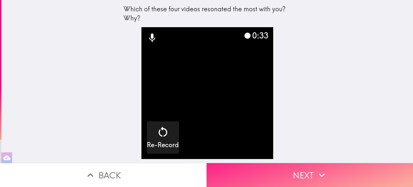
click at [305, 170] on button "Next" at bounding box center [310, 175] width 207 height 24
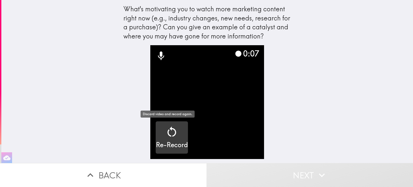
click at [167, 142] on h5 "Re-Record" at bounding box center [172, 145] width 32 height 9
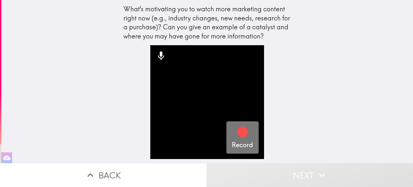
click at [242, 134] on icon "button" at bounding box center [242, 132] width 11 height 11
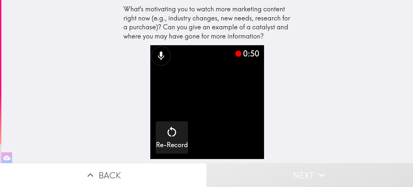
click at [340, 80] on div "What's motivating you to watch more marketing content right now (e.g., industry…" at bounding box center [207, 81] width 412 height 163
click at [304, 170] on button "Next" at bounding box center [310, 175] width 207 height 24
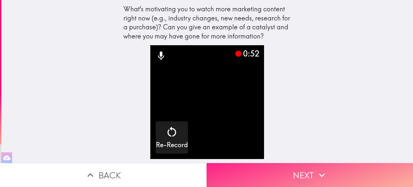
click at [298, 175] on button "Next" at bounding box center [310, 175] width 207 height 24
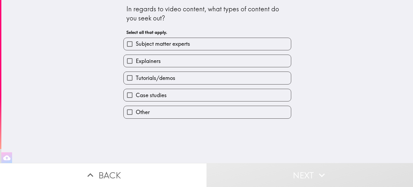
click at [168, 45] on span "Subject matter experts" at bounding box center [163, 44] width 54 height 8
click at [136, 45] on input "Subject matter experts" at bounding box center [130, 44] width 12 height 12
checkbox input "true"
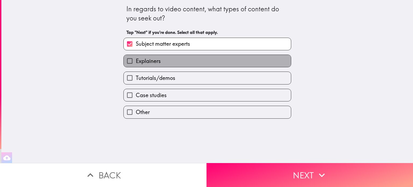
click at [150, 59] on span "Explainers" at bounding box center [148, 61] width 25 height 8
click at [136, 59] on input "Explainers" at bounding box center [130, 61] width 12 height 12
checkbox input "true"
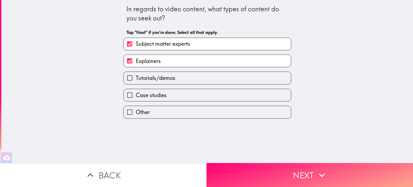
click at [159, 78] on span "Tutorials/demos" at bounding box center [156, 78] width 40 height 8
click at [136, 78] on input "Tutorials/demos" at bounding box center [130, 78] width 12 height 12
checkbox input "true"
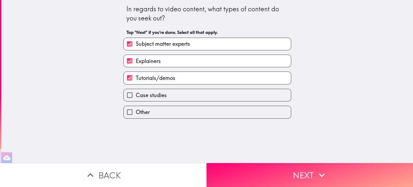
click at [149, 96] on span "Case studies" at bounding box center [151, 96] width 31 height 8
click at [136, 96] on input "Case studies" at bounding box center [130, 95] width 12 height 12
checkbox input "true"
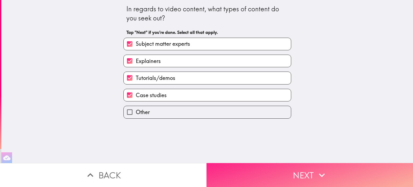
click at [301, 173] on button "Next" at bounding box center [310, 175] width 207 height 24
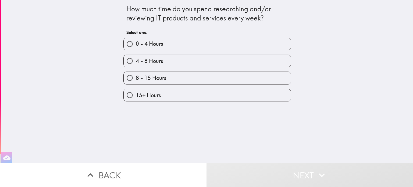
click at [152, 47] on span "0 - 4 Hours" at bounding box center [149, 44] width 27 height 8
click at [136, 47] on input "0 - 4 Hours" at bounding box center [130, 44] width 12 height 12
radio input "true"
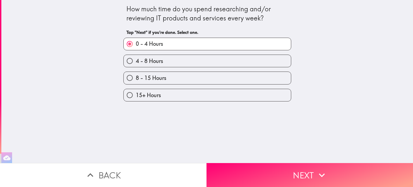
click at [152, 61] on span "4 - 8 Hours" at bounding box center [149, 61] width 27 height 8
click at [136, 61] on input "4 - 8 Hours" at bounding box center [130, 61] width 12 height 12
radio input "true"
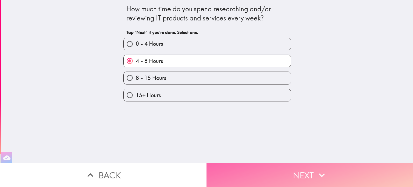
click at [303, 173] on button "Next" at bounding box center [310, 175] width 207 height 24
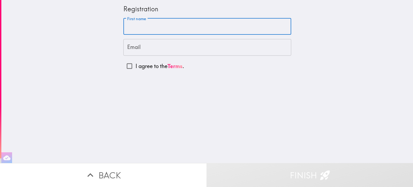
click at [135, 26] on input "First name" at bounding box center [208, 26] width 168 height 17
type input "Sergio"
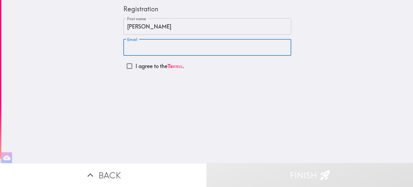
click at [145, 45] on input "Email" at bounding box center [208, 47] width 168 height 17
type input "sergiozanazzi@gmail.com"
click at [146, 26] on input "Sergio" at bounding box center [208, 26] width 168 height 17
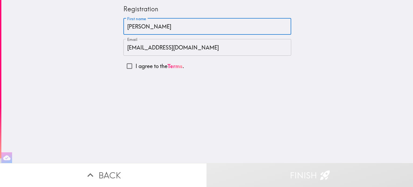
type input "Sergio Zanazzi"
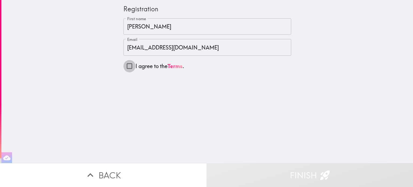
click at [124, 66] on input "I agree to the Terms ." at bounding box center [130, 66] width 12 height 12
checkbox input "true"
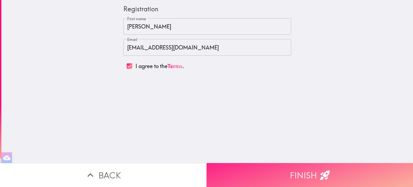
click at [299, 174] on button "Finish" at bounding box center [310, 175] width 207 height 24
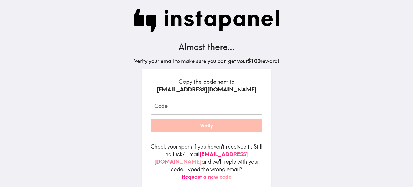
click at [166, 103] on input "Code" at bounding box center [207, 106] width 112 height 17
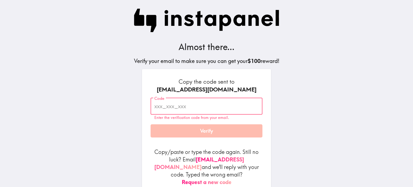
click at [179, 104] on input "Code" at bounding box center [207, 106] width 112 height 17
paste input "[Sergio Zanazzi] 19:18:14 Is your business truly prepared to handle today's cyb…"
type input "[Sergio Zanazzi] 19:18:14 Is your business truly prepared to handle today's cyb…"
drag, startPoint x: 250, startPoint y: 106, endPoint x: 107, endPoint y: 103, distance: 143.0
click at [107, 103] on main "Almost there... Verify your email to make sure you can get your $100 reward! Co…" at bounding box center [206, 93] width 413 height 187
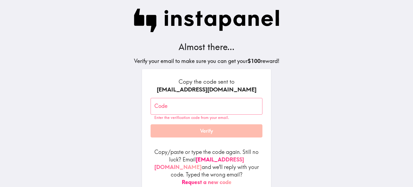
click at [158, 110] on div "Code Code Enter the verification code from your email." at bounding box center [207, 109] width 112 height 22
paste input "jyQ_rLG_Tdt"
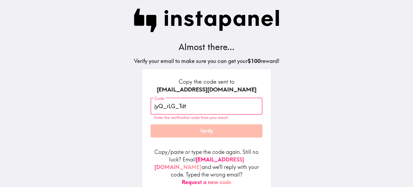
type input "jyQ_rLG_Tdt"
click at [205, 134] on form "Copy the code sent to sergiozanazzi@gmail.com Code jyQ_rLG_Tdt Code Enter the v…" at bounding box center [207, 132] width 112 height 108
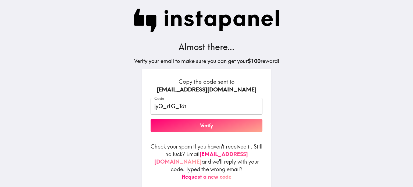
click at [203, 127] on button "Verify" at bounding box center [207, 125] width 112 height 13
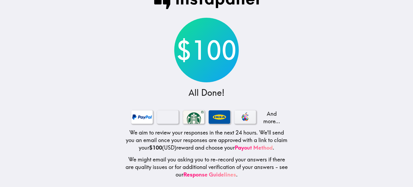
scroll to position [20, 0]
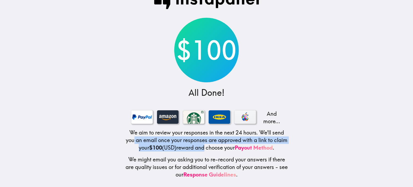
drag, startPoint x: 139, startPoint y: 135, endPoint x: 208, endPoint y: 145, distance: 69.6
click at [207, 145] on h5 "We aim to review your responses in the next 24 hours. We'll send you an email o…" at bounding box center [207, 140] width 164 height 23
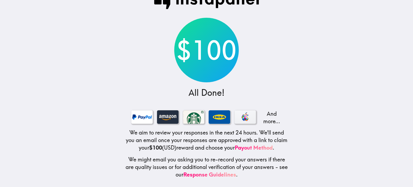
click at [230, 146] on h5 "We aim to review your responses in the next 24 hours. We'll send you an email o…" at bounding box center [207, 140] width 164 height 23
click at [201, 144] on h5 "We aim to review your responses in the next 24 hours. We'll send you an email o…" at bounding box center [207, 140] width 164 height 23
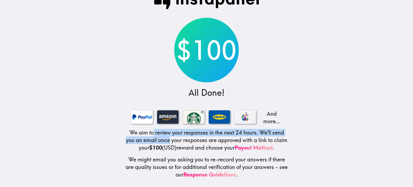
drag, startPoint x: 150, startPoint y: 130, endPoint x: 173, endPoint y: 138, distance: 24.9
click at [173, 138] on h5 "We aim to review your responses in the next 24 hours. We'll send you an email o…" at bounding box center [207, 140] width 164 height 23
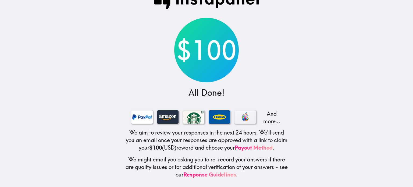
click at [157, 158] on h5 "We might email you asking you to re-record your answers if there are quality is…" at bounding box center [207, 167] width 164 height 23
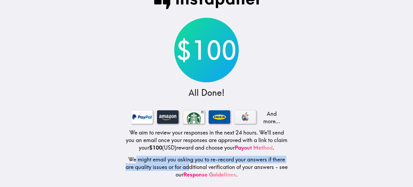
drag, startPoint x: 134, startPoint y: 156, endPoint x: 192, endPoint y: 161, distance: 58.3
click at [192, 161] on h5 "We might email you asking you to re-record your answers if there are quality is…" at bounding box center [207, 167] width 164 height 23
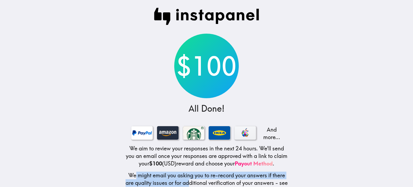
scroll to position [0, 0]
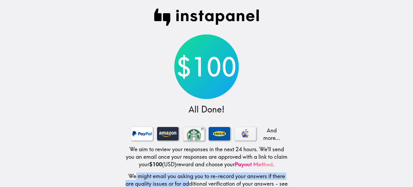
click at [191, 133] on div at bounding box center [194, 133] width 22 height 13
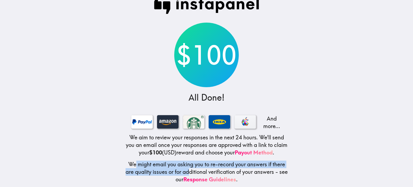
scroll to position [20, 0]
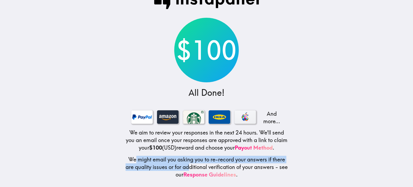
click at [202, 171] on link "Response Guidelines" at bounding box center [210, 174] width 53 height 7
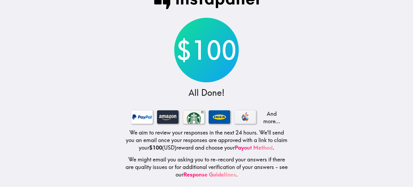
click at [198, 44] on div "$100" at bounding box center [206, 50] width 65 height 65
click at [277, 46] on div "$100 All Done! And more... We aim to review your responses in the next 24 hours…" at bounding box center [207, 85] width 172 height 204
